Goal: Information Seeking & Learning: Learn about a topic

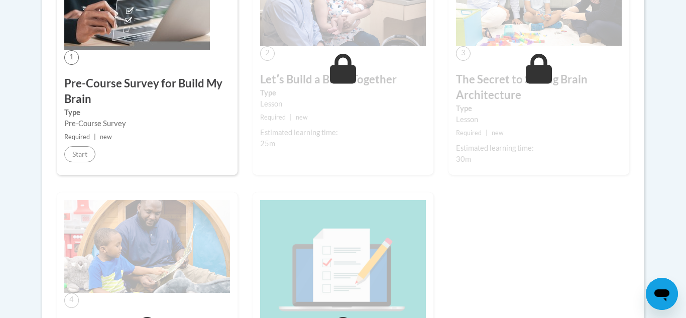
scroll to position [362, 0]
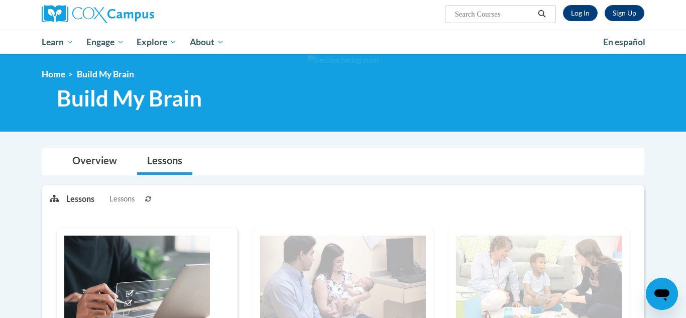
scroll to position [79, 0]
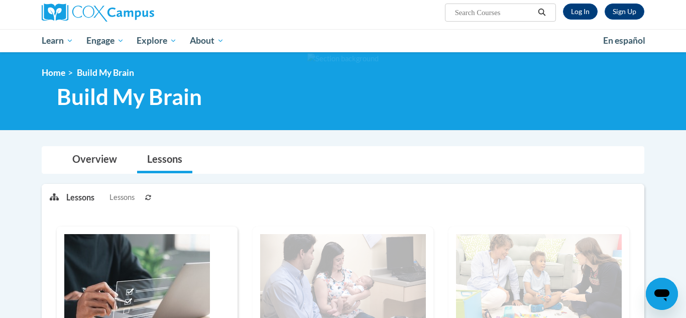
click at [198, 247] on img at bounding box center [137, 282] width 146 height 97
click at [366, 267] on img at bounding box center [343, 280] width 166 height 93
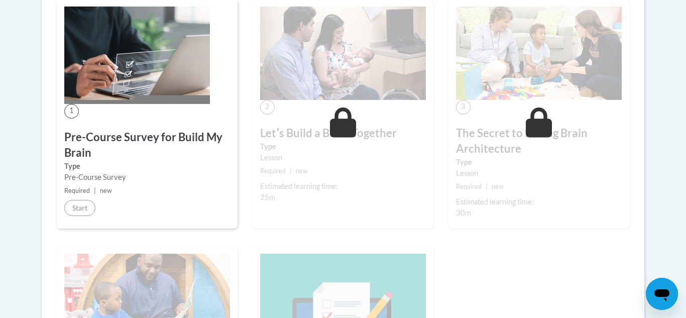
scroll to position [320, 0]
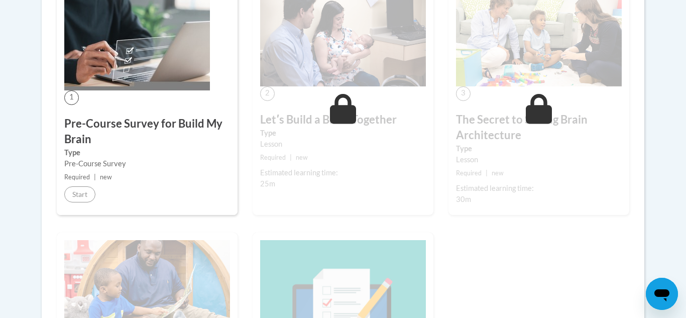
click at [318, 179] on div "Estimated learning time: 25m" at bounding box center [343, 178] width 166 height 22
click at [339, 106] on icon at bounding box center [343, 109] width 27 height 30
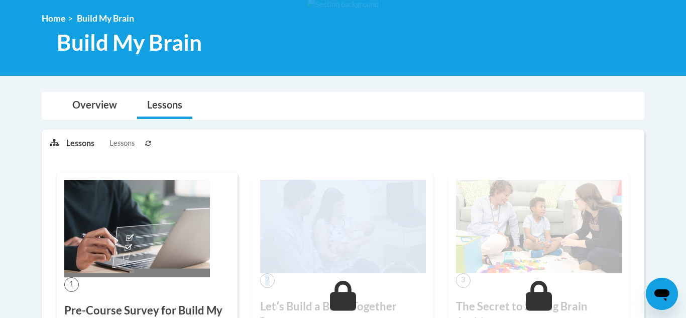
scroll to position [119, 0]
